Goal: Information Seeking & Learning: Learn about a topic

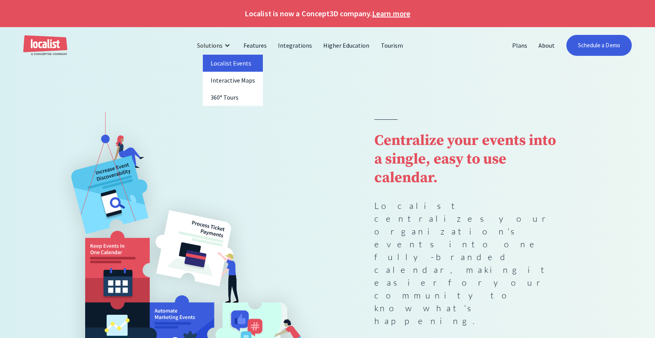
click at [242, 69] on link "Localist Events" at bounding box center [233, 63] width 60 height 17
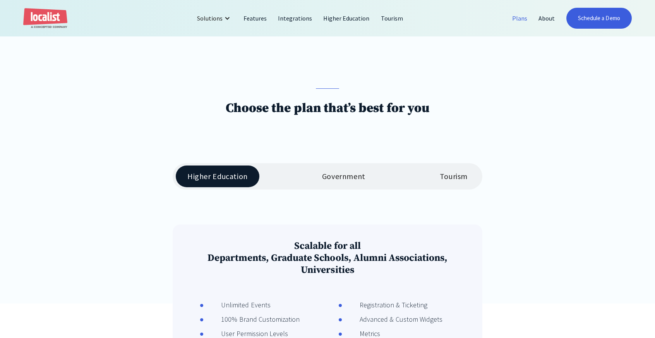
scroll to position [77, 0]
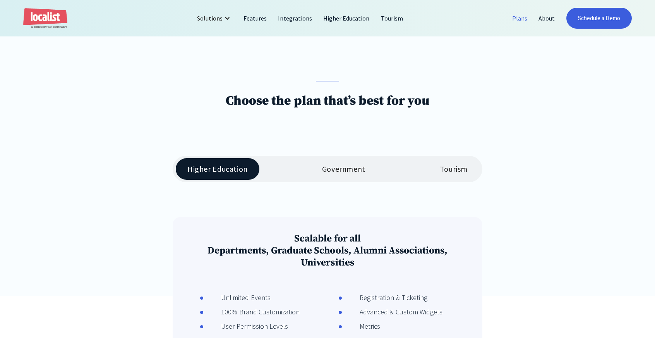
click at [448, 164] on link "Tourism" at bounding box center [453, 169] width 51 height 22
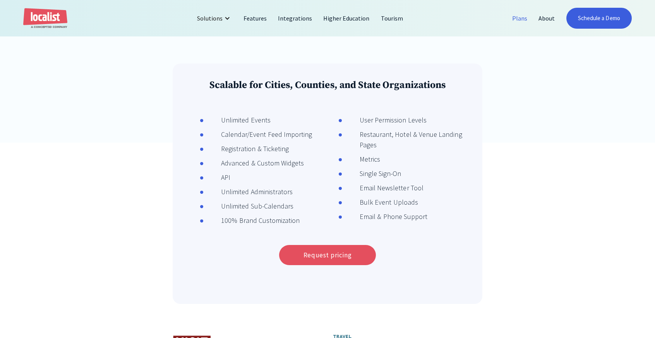
scroll to position [0, 0]
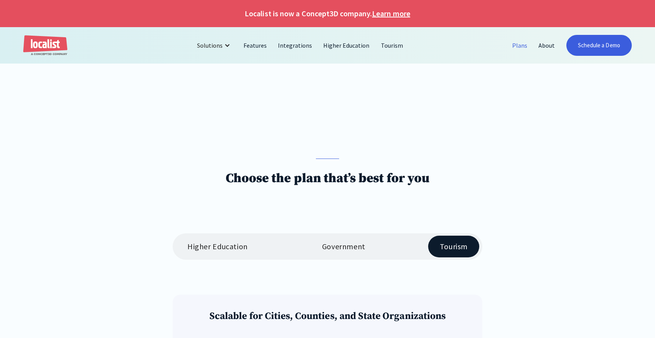
click at [321, 15] on h1 "Localist is now a Concept3D company. Learn more" at bounding box center [327, 14] width 655 height 12
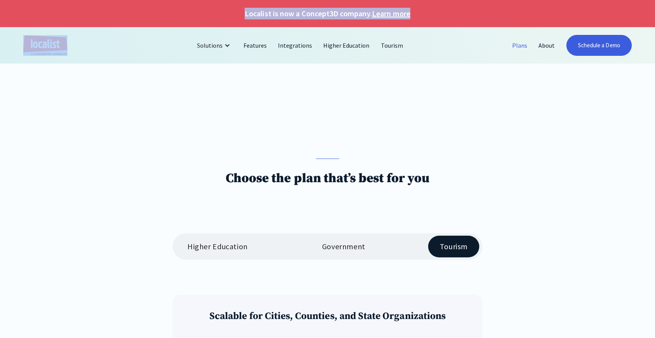
click at [321, 15] on h1 "Localist is now a Concept3D company. Learn more" at bounding box center [327, 14] width 655 height 12
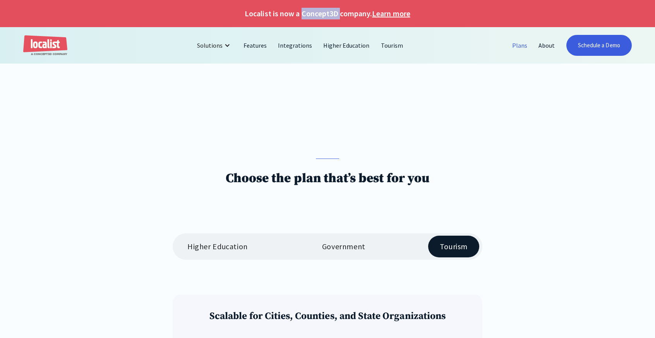
click at [321, 15] on h1 "Localist is now a Concept3D company. Learn more" at bounding box center [327, 14] width 655 height 12
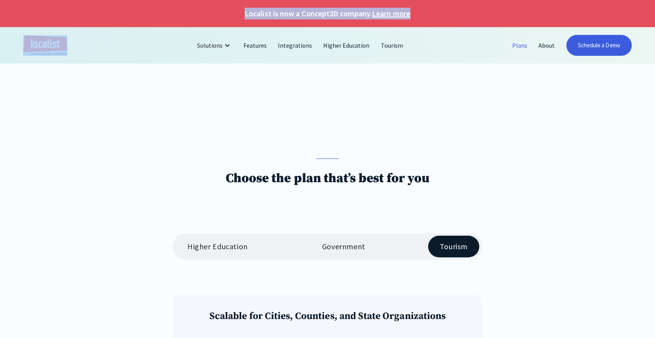
click at [321, 15] on h1 "Localist is now a Concept3D company. Learn more" at bounding box center [327, 14] width 655 height 12
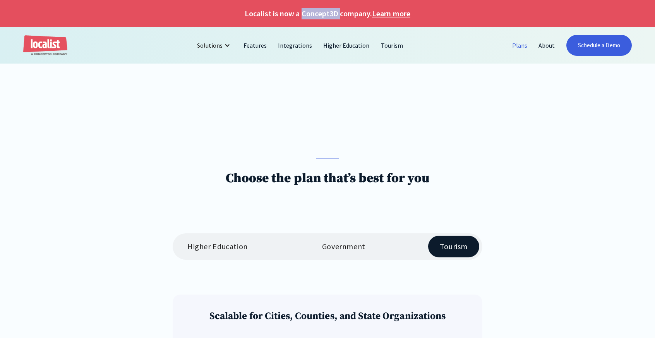
click at [321, 15] on h1 "Localist is now a Concept3D company. Learn more" at bounding box center [327, 14] width 655 height 12
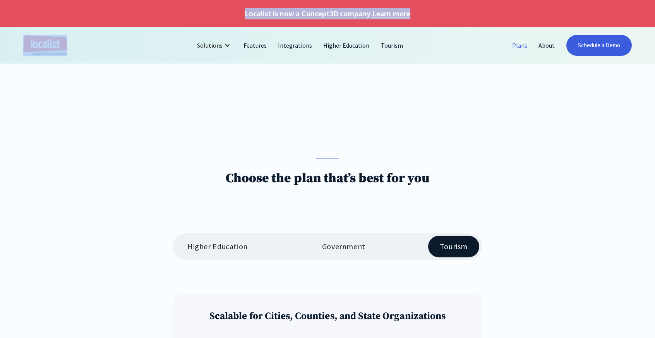
click at [321, 15] on h1 "Localist is now a Concept3D company. Learn more" at bounding box center [327, 14] width 655 height 12
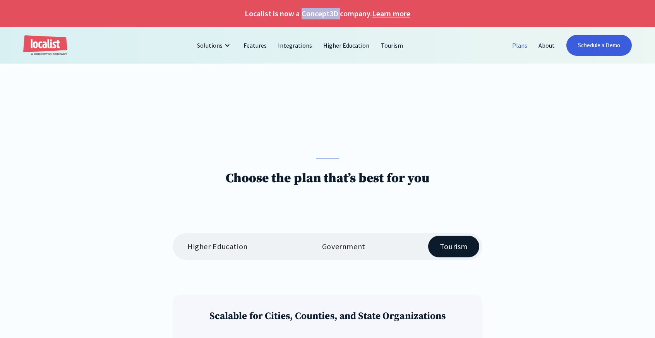
click at [321, 15] on h1 "Localist is now a Concept3D company. Learn more" at bounding box center [327, 14] width 655 height 12
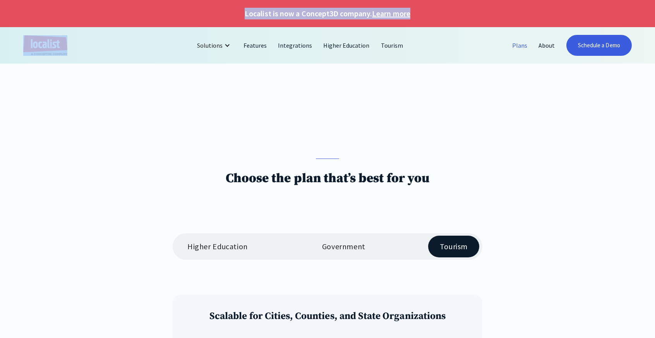
click at [321, 15] on h1 "Localist is now a Concept3D company. Learn more" at bounding box center [327, 14] width 655 height 12
click at [321, 17] on h1 "Localist is now a Concept3D company. Learn more" at bounding box center [327, 14] width 655 height 12
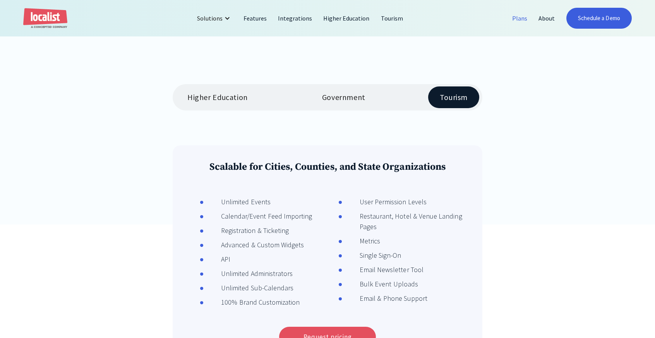
scroll to position [232, 0]
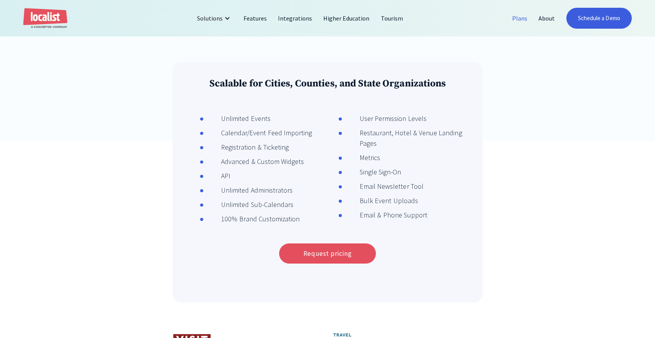
click at [258, 162] on div "Advanced & Custom Widgets" at bounding box center [254, 161] width 100 height 10
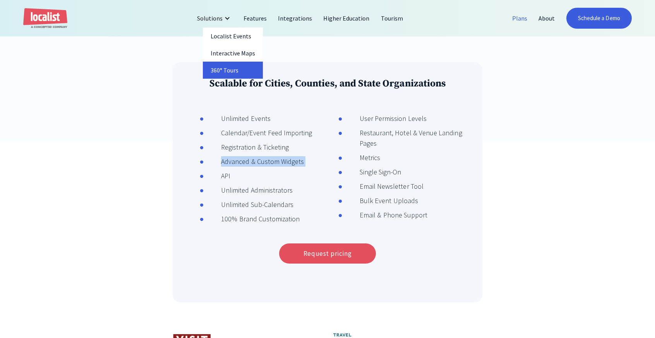
click at [235, 72] on link "360° Tours" at bounding box center [233, 70] width 60 height 17
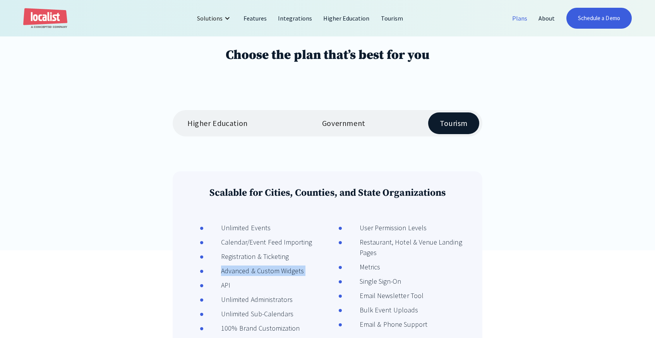
scroll to position [155, 0]
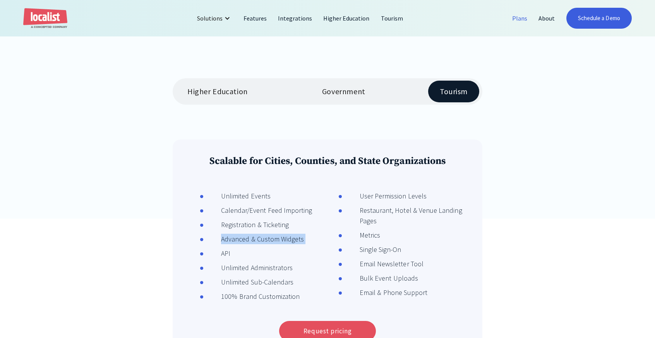
click at [345, 93] on div "Government" at bounding box center [343, 91] width 43 height 9
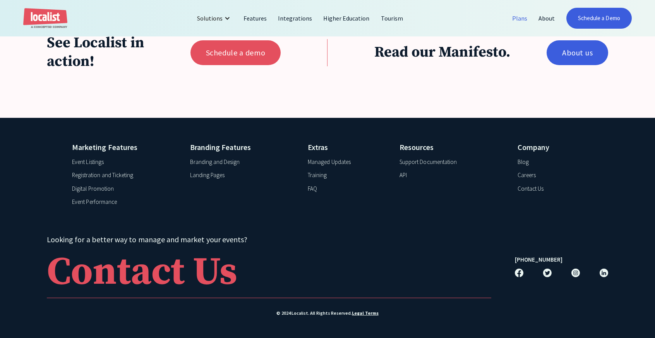
scroll to position [693, 0]
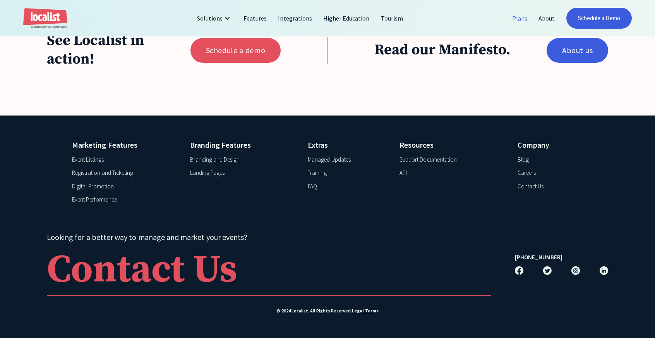
click at [406, 174] on div "API" at bounding box center [403, 172] width 7 height 9
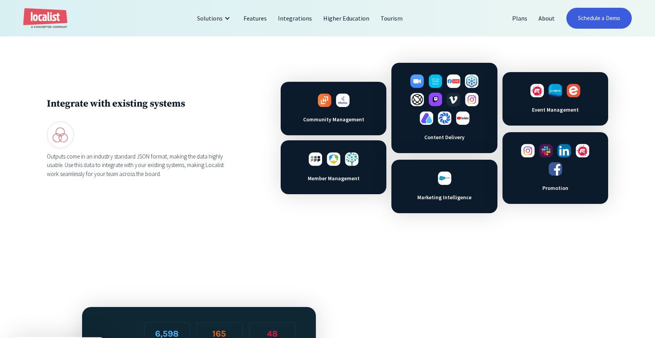
scroll to position [465, 0]
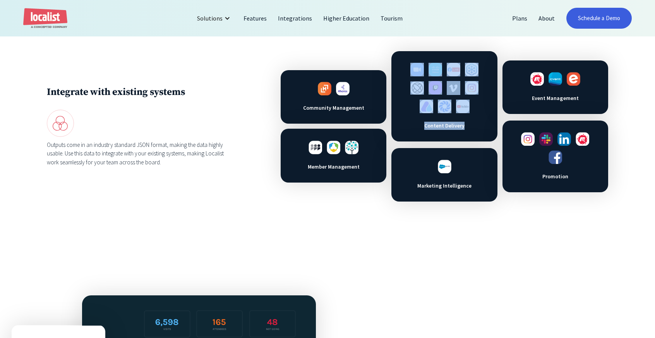
drag, startPoint x: 464, startPoint y: 130, endPoint x: 418, endPoint y: 55, distance: 88.1
click at [418, 55] on div "Content Delivery" at bounding box center [444, 96] width 106 height 90
click at [378, 58] on div "Community Management Member Management Content Delivery Marketing Intelligence …" at bounding box center [445, 126] width 328 height 150
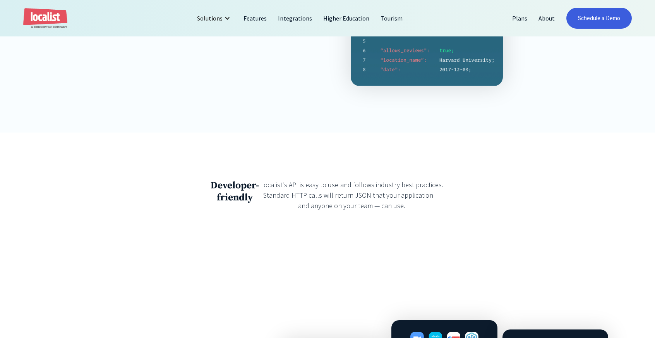
scroll to position [0, 0]
